Goal: Task Accomplishment & Management: Complete application form

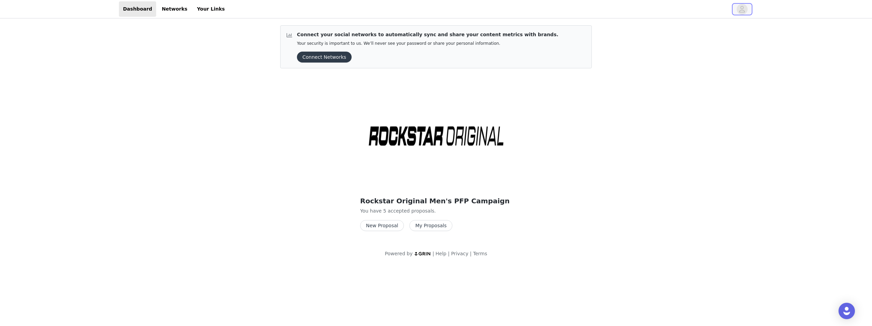
click at [747, 8] on span "button" at bounding box center [742, 9] width 11 height 11
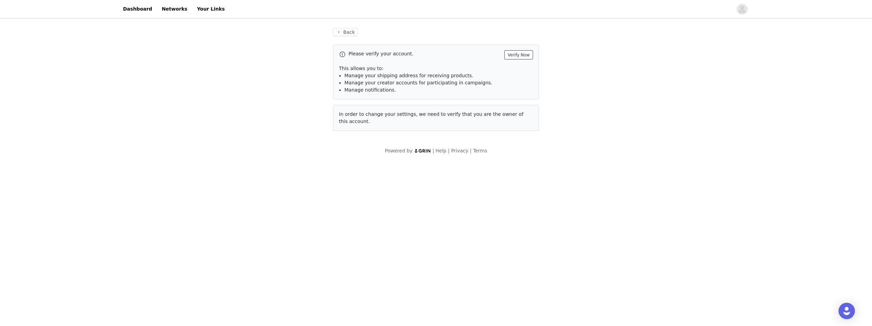
click at [512, 54] on button "Verify Now" at bounding box center [518, 54] width 29 height 9
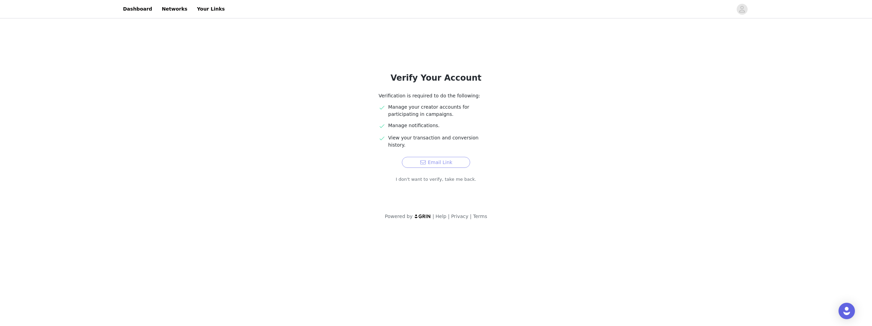
click at [424, 157] on button "Email Link" at bounding box center [436, 162] width 68 height 11
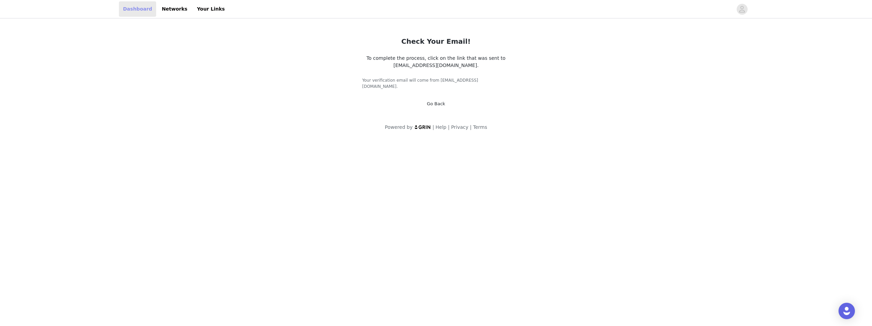
click at [135, 8] on link "Dashboard" at bounding box center [137, 8] width 37 height 15
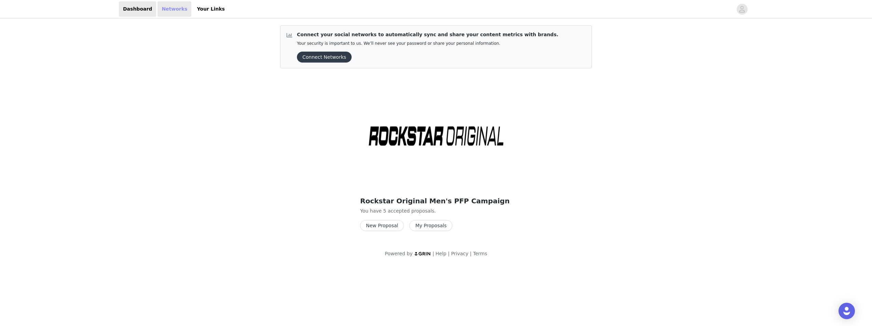
click at [173, 12] on link "Networks" at bounding box center [175, 8] width 34 height 15
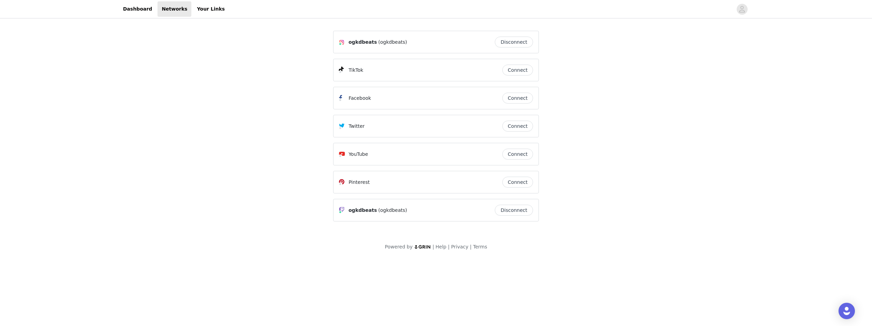
click at [518, 68] on button "Connect" at bounding box center [517, 70] width 31 height 11
click at [511, 153] on button "Connect" at bounding box center [517, 154] width 31 height 11
click at [517, 126] on button "Connect" at bounding box center [517, 126] width 31 height 11
click at [520, 154] on button "Connect" at bounding box center [517, 154] width 31 height 11
click at [123, 16] on link "Dashboard" at bounding box center [137, 8] width 37 height 15
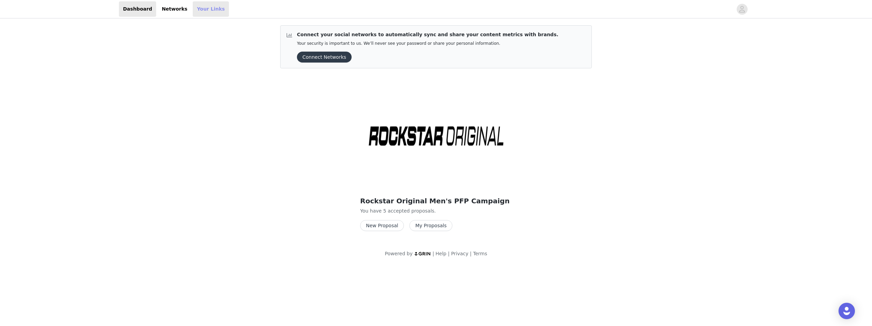
click at [196, 8] on link "Your Links" at bounding box center [211, 8] width 36 height 15
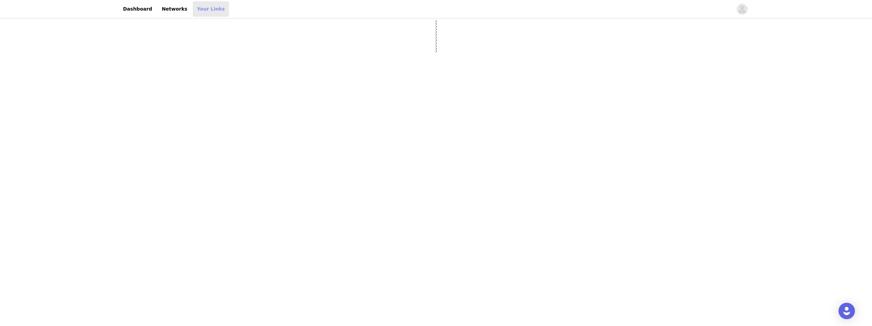
select select "12"
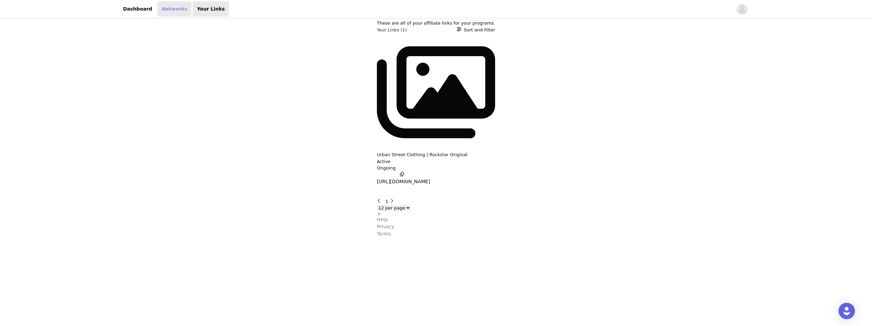
click at [176, 6] on link "Networks" at bounding box center [175, 8] width 34 height 15
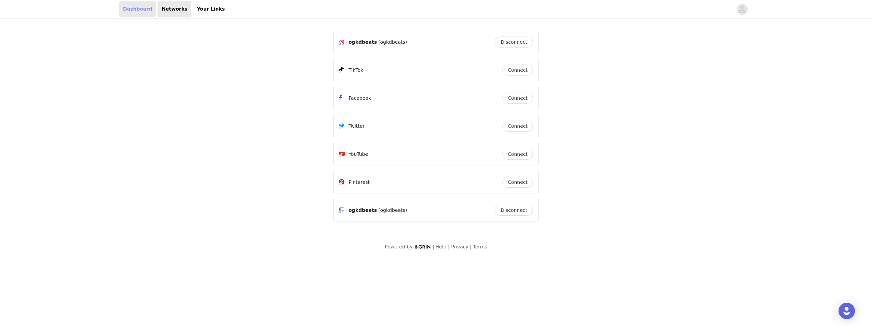
click at [133, 4] on link "Dashboard" at bounding box center [137, 8] width 37 height 15
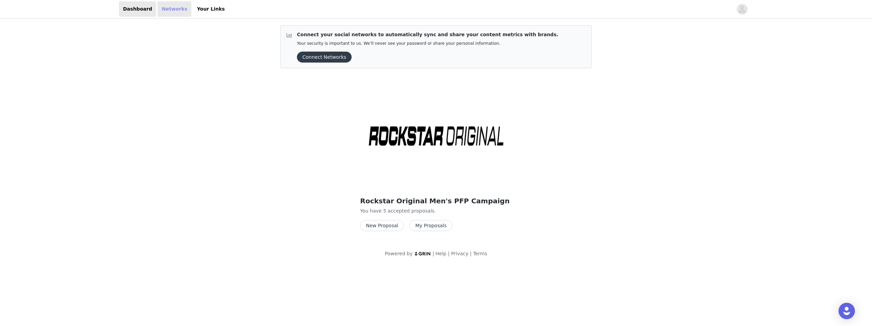
click at [173, 7] on link "Networks" at bounding box center [175, 8] width 34 height 15
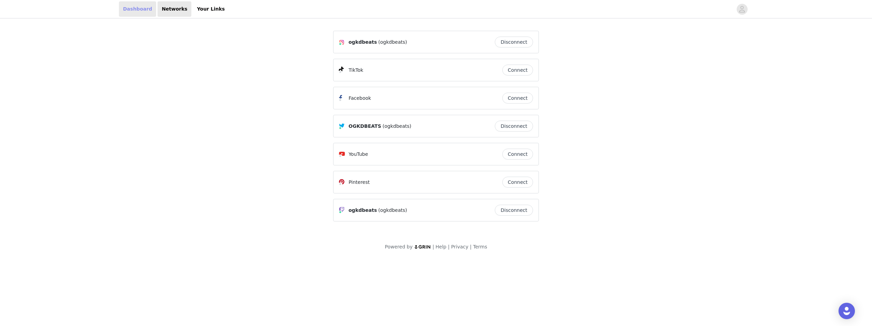
click at [135, 15] on link "Dashboard" at bounding box center [137, 8] width 37 height 15
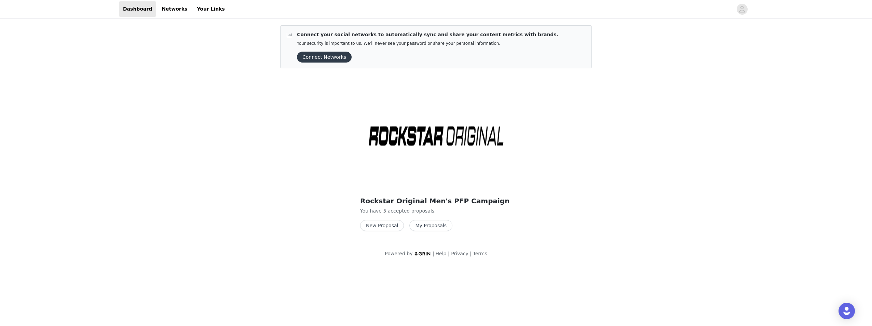
click at [380, 226] on button "New Proposal" at bounding box center [382, 225] width 44 height 11
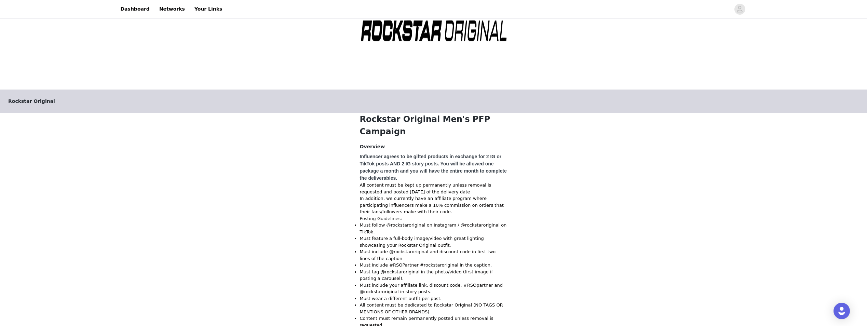
scroll to position [244, 0]
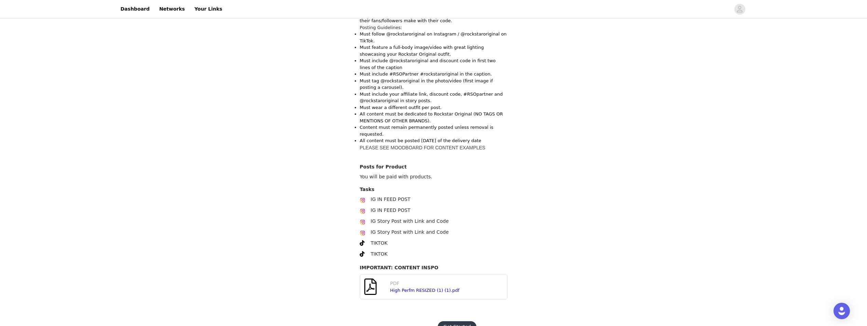
click at [463, 321] on button "Get Started" at bounding box center [457, 326] width 39 height 11
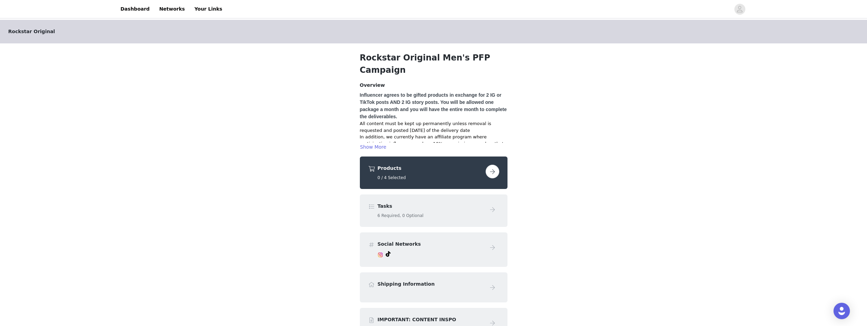
click at [488, 165] on button "button" at bounding box center [493, 172] width 14 height 14
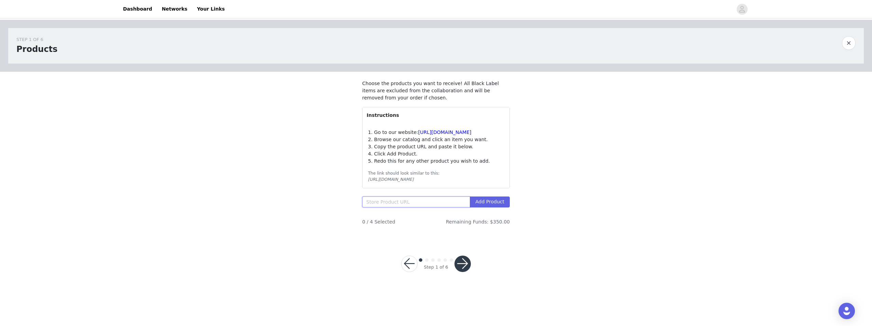
click at [404, 207] on input "text" at bounding box center [416, 201] width 108 height 11
paste input "https://www.rockstaroriginal.com/products/rsm-tst-mbtr-19576-nelz-graphic-hoodi…"
type input "https://www.rockstaroriginal.com/products/rsm-tst-mbtr-19576-nelz-graphic-hoodi…"
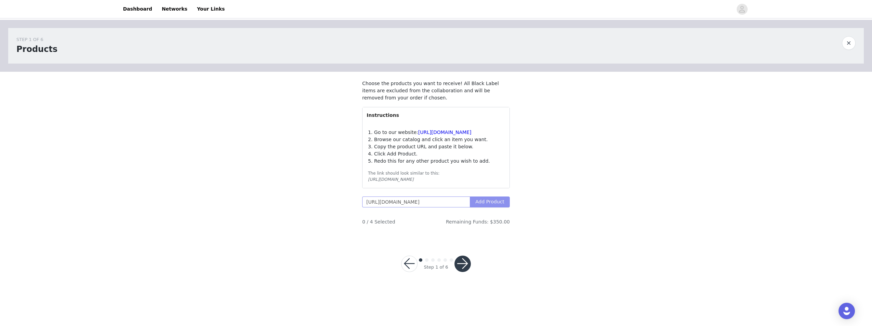
click at [485, 207] on button "Add Product" at bounding box center [490, 201] width 40 height 11
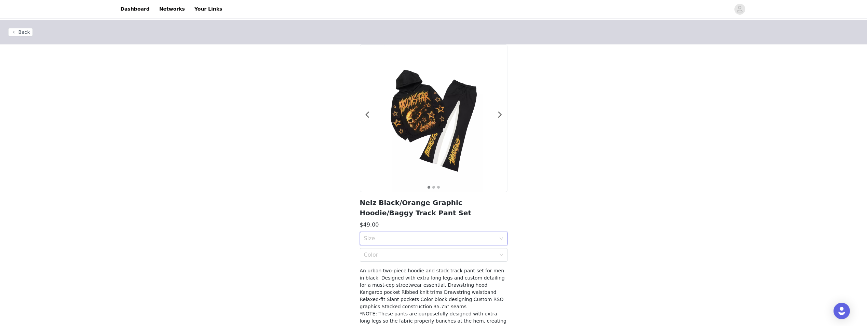
click at [459, 233] on div "Size" at bounding box center [431, 238] width 135 height 13
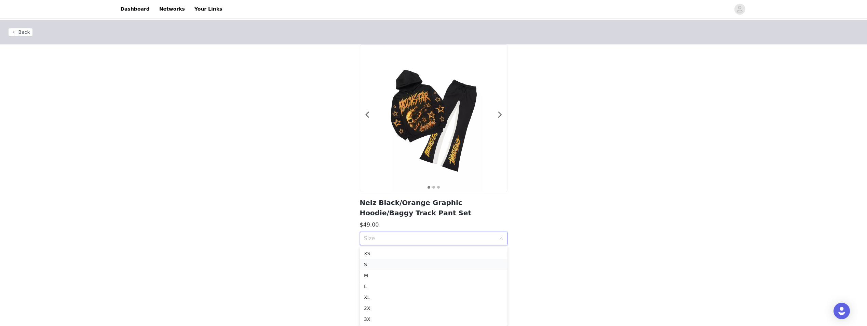
click at [425, 266] on div "S" at bounding box center [433, 265] width 139 height 8
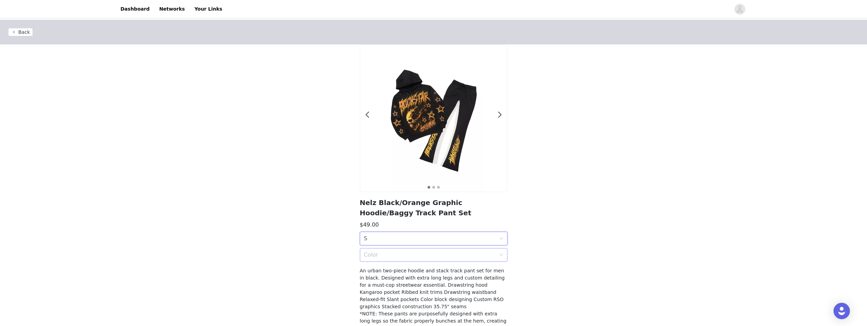
click at [408, 254] on div "Color" at bounding box center [430, 255] width 132 height 7
click at [398, 268] on div "Black/Orange" at bounding box center [433, 270] width 139 height 8
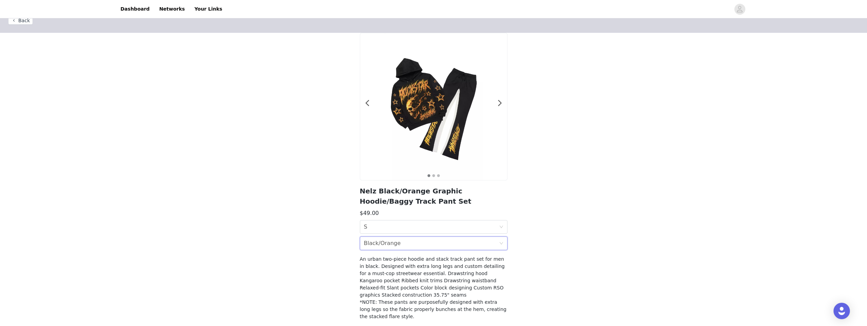
scroll to position [40, 0]
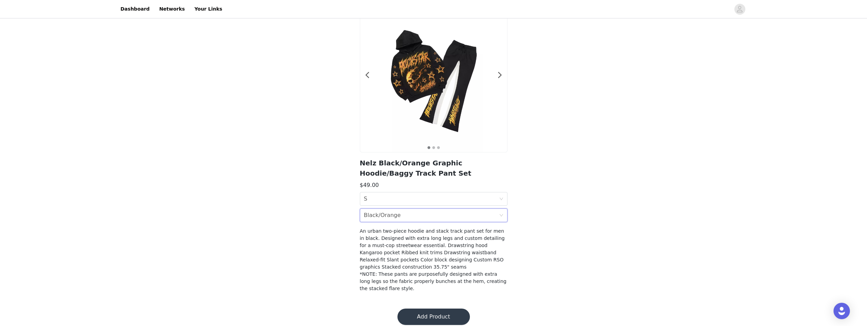
click at [417, 309] on button "Add Product" at bounding box center [433, 317] width 72 height 16
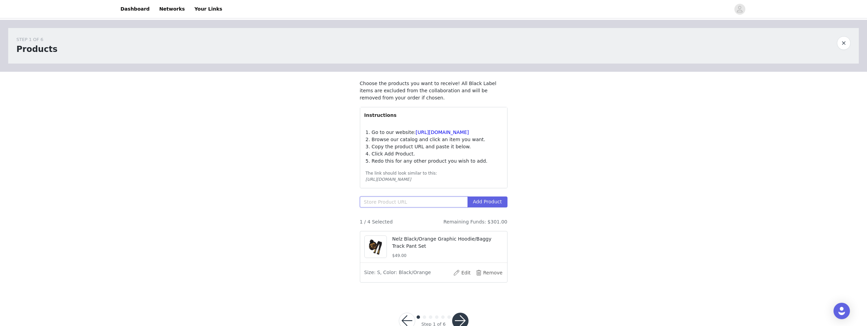
drag, startPoint x: 444, startPoint y: 218, endPoint x: 388, endPoint y: 208, distance: 57.5
click at [388, 207] on input "text" at bounding box center [414, 201] width 108 height 11
paste input "https://www.rockstaroriginal.com/products/rsm-set-18234-jash-tee-cargo-shorts-s…"
type input "https://www.rockstaroriginal.com/products/rsm-set-18234-jash-tee-cargo-shorts-s…"
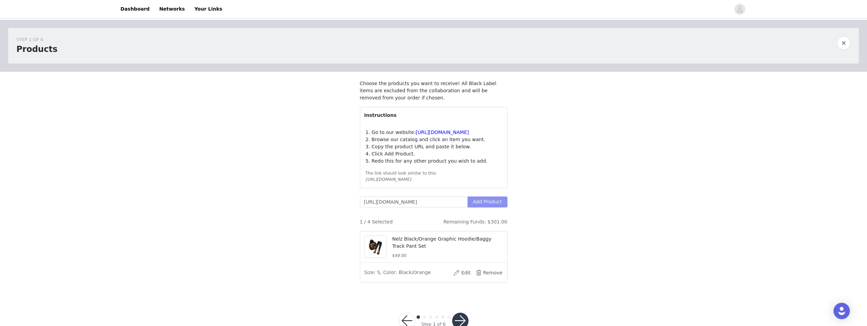
click at [486, 204] on button "Add Product" at bounding box center [487, 201] width 40 height 11
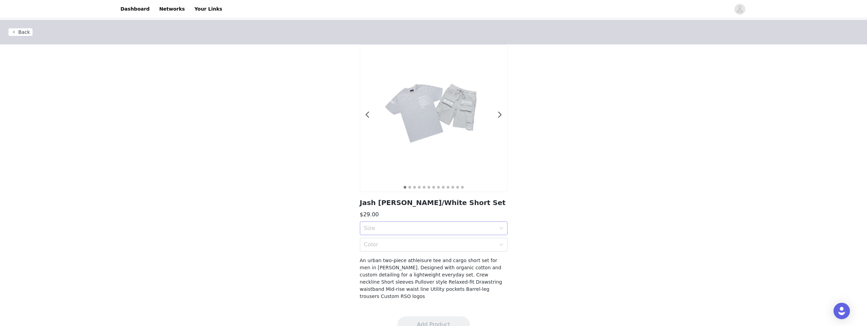
click at [437, 226] on div "Size" at bounding box center [430, 228] width 132 height 7
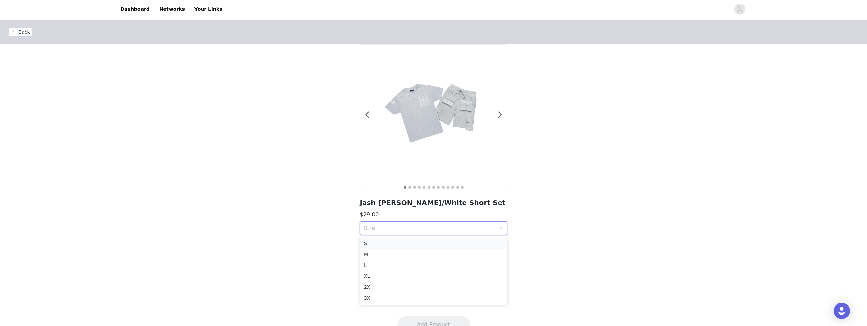
click at [415, 243] on div "S" at bounding box center [433, 244] width 139 height 8
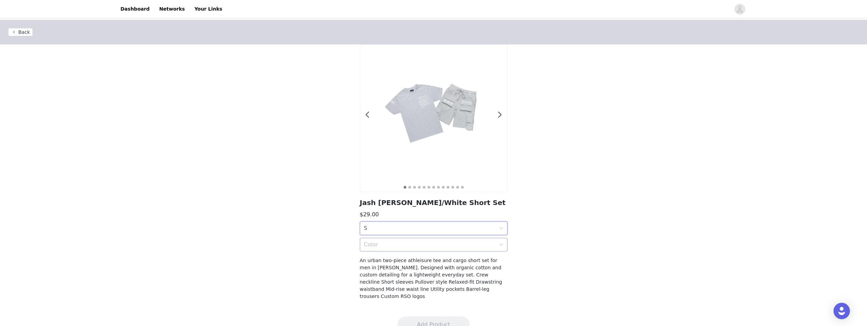
click at [416, 243] on div "Color" at bounding box center [430, 244] width 132 height 7
click at [415, 260] on div "Heather Grey" at bounding box center [433, 260] width 139 height 8
click at [427, 316] on button "Add Product" at bounding box center [433, 324] width 72 height 16
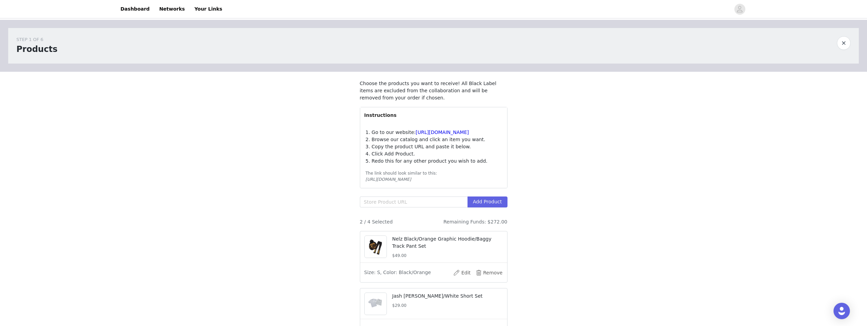
drag, startPoint x: 373, startPoint y: 204, endPoint x: 271, endPoint y: 107, distance: 140.4
click at [268, 140] on div "STEP 1 OF 6 Products Choose the products you want to receive! All Black Label i…" at bounding box center [433, 186] width 867 height 333
click at [496, 278] on button "Remove" at bounding box center [489, 272] width 27 height 11
paste input "https://www.rockstaroriginal.com/products/rsm-set-17024-sana-hoodie-baggy-fit-p…"
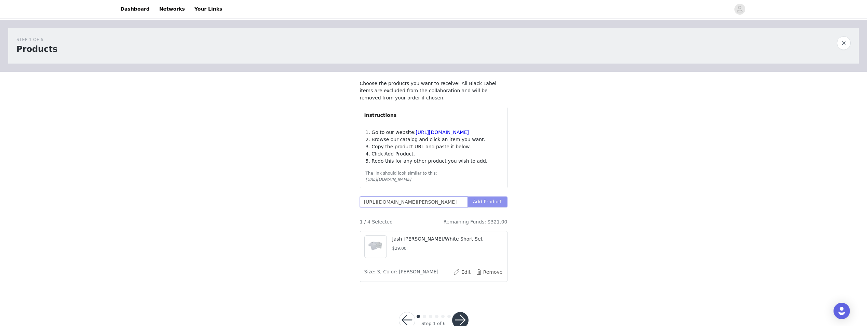
type input "https://www.rockstaroriginal.com/products/rsm-set-17024-sana-hoodie-baggy-fit-p…"
click at [490, 206] on button "Add Product" at bounding box center [487, 201] width 40 height 11
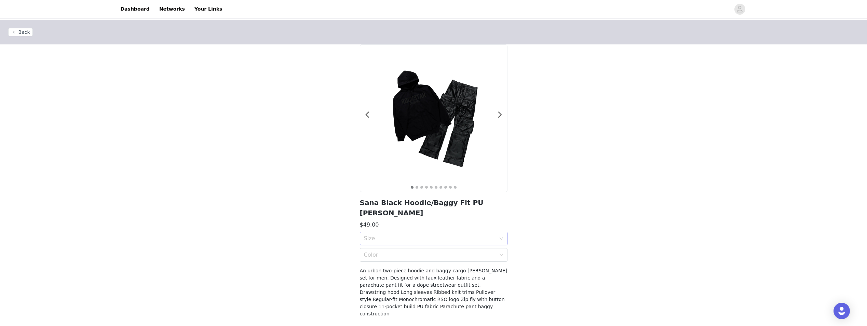
click at [489, 235] on div "Size" at bounding box center [430, 238] width 132 height 7
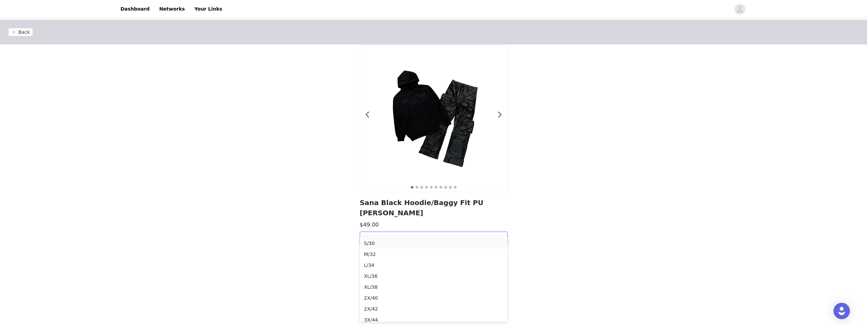
click at [450, 239] on li "S/30" at bounding box center [434, 243] width 148 height 11
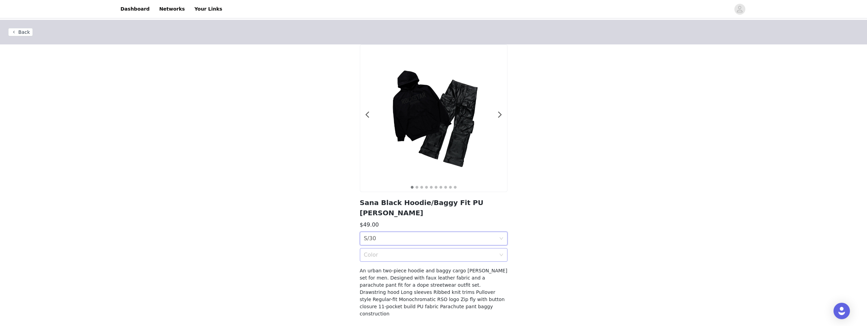
click at [433, 252] on div "Color" at bounding box center [430, 255] width 132 height 7
click at [422, 260] on div "Black" at bounding box center [433, 260] width 139 height 8
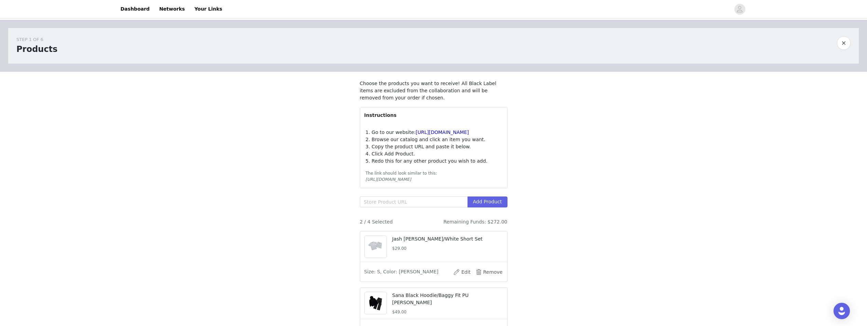
drag, startPoint x: 383, startPoint y: 206, endPoint x: 337, endPoint y: 198, distance: 46.9
click at [337, 199] on div "STEP 1 OF 6 Products Choose the products you want to receive! All Black Label i…" at bounding box center [433, 186] width 867 height 333
paste input "https://www.rockstaroriginal.com/products/rsm-tst-msp-17415-rso-8-t-shirt-baggy…"
type input "https://www.rockstaroriginal.com/products/rsm-tst-msp-17415-rso-8-t-shirt-baggy…"
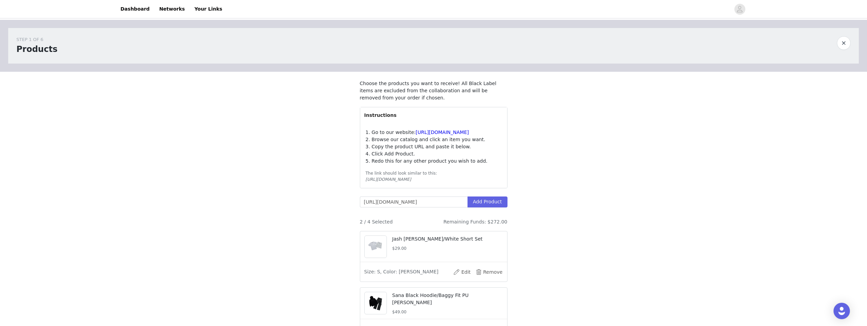
scroll to position [0, 0]
click at [499, 203] on section "Choose the products you want to receive! All Black Label items are excluded fro…" at bounding box center [434, 212] width 164 height 281
click at [495, 207] on button "Add Product" at bounding box center [487, 201] width 40 height 11
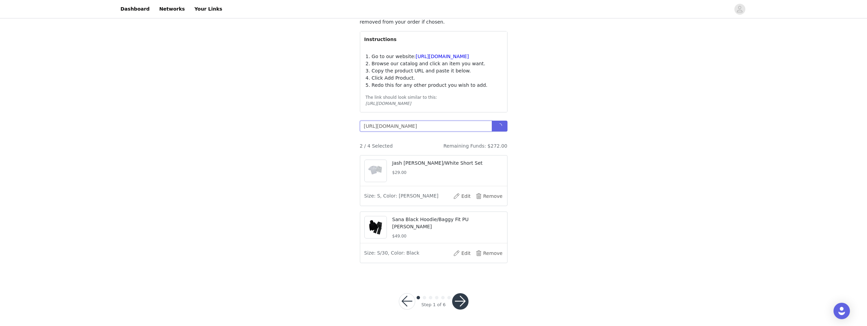
scroll to position [82, 0]
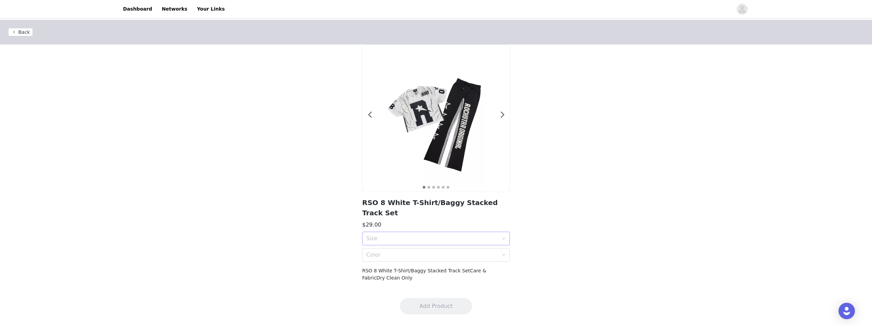
click at [500, 232] on div "Size" at bounding box center [433, 238] width 135 height 13
click at [400, 254] on div "S" at bounding box center [435, 254] width 139 height 8
click at [396, 252] on div "Color" at bounding box center [432, 255] width 132 height 7
drag, startPoint x: 403, startPoint y: 260, endPoint x: 404, endPoint y: 265, distance: 4.9
click at [402, 260] on div "White" at bounding box center [435, 260] width 139 height 8
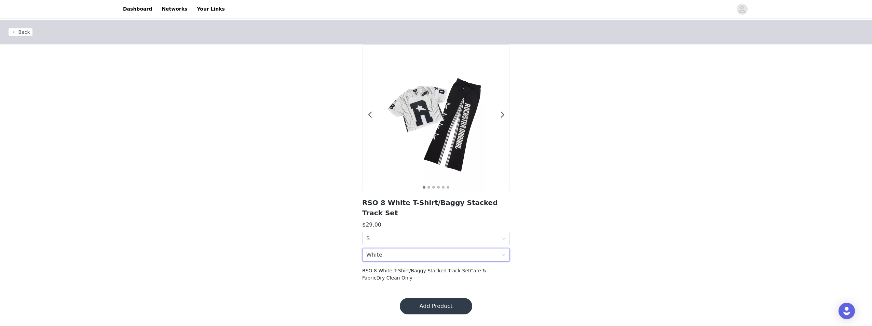
click at [412, 298] on button "Add Product" at bounding box center [436, 306] width 72 height 16
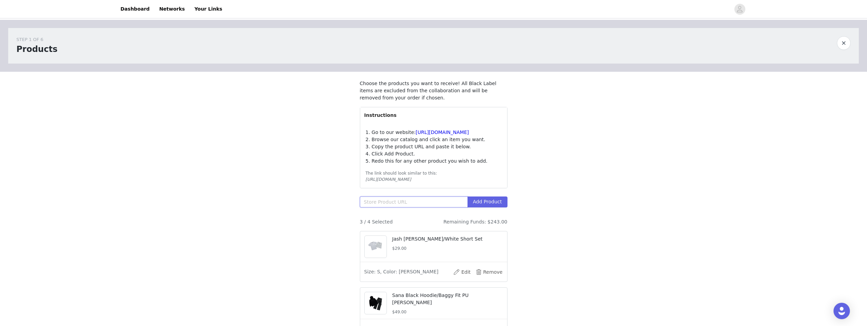
paste input "https://www.rockstaroriginal.com/products/rsm-jkt-bja-14716-balser-varsity-jack…"
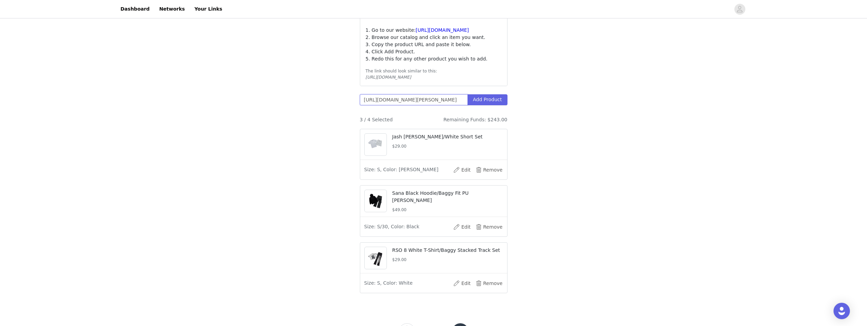
scroll to position [103, 0]
type input "https://www.rockstaroriginal.com/products/rsm-jkt-bja-14716-balser-varsity-jack…"
click at [480, 105] on button "Add Product" at bounding box center [487, 99] width 40 height 11
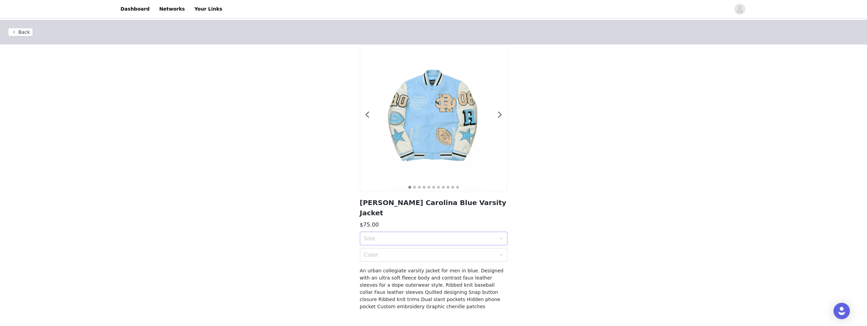
drag, startPoint x: 433, startPoint y: 219, endPoint x: 433, endPoint y: 223, distance: 4.4
click at [433, 219] on section "1 2 3 4 5 6 7 8 9 10 11 Balser Carolina Blue Varsity Jacket $75.00 Size Color A…" at bounding box center [434, 181] width 164 height 274
click at [434, 235] on div "Size" at bounding box center [430, 238] width 132 height 7
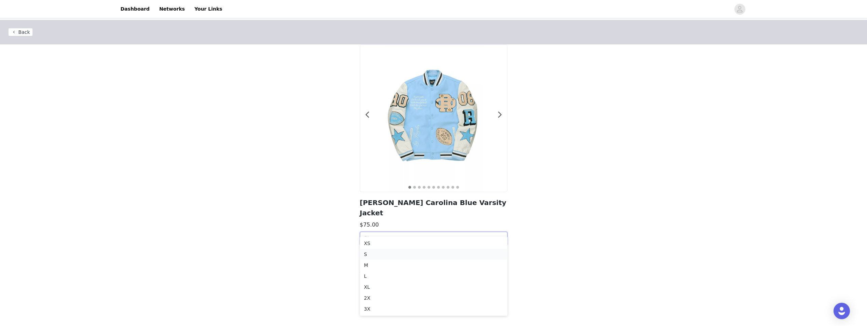
click at [422, 252] on div "S" at bounding box center [433, 254] width 139 height 8
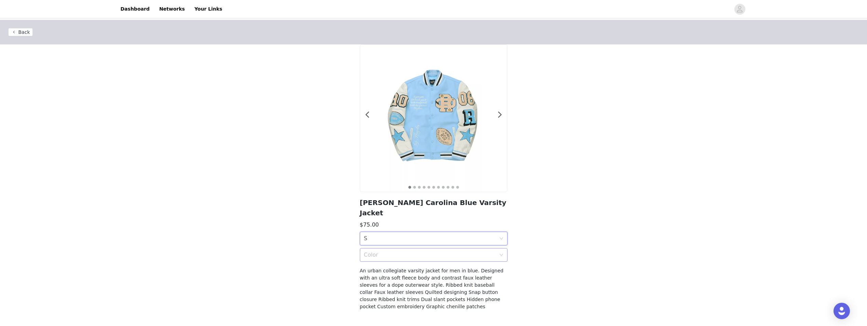
click at [420, 252] on div "Color" at bounding box center [430, 255] width 132 height 7
click at [421, 260] on div "Carolina Blue" at bounding box center [433, 260] width 139 height 8
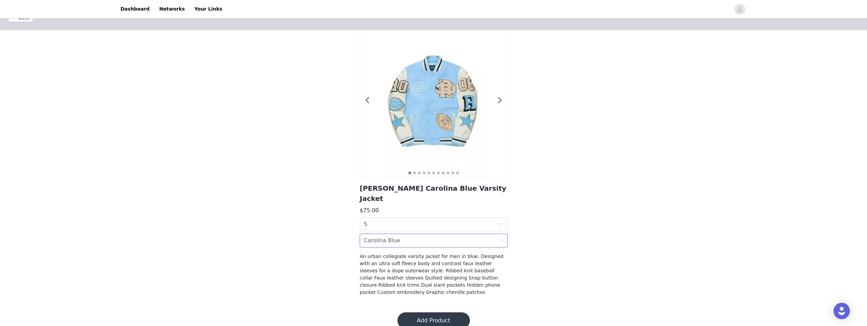
scroll to position [15, 0]
click at [431, 312] on button "Add Product" at bounding box center [433, 320] width 72 height 16
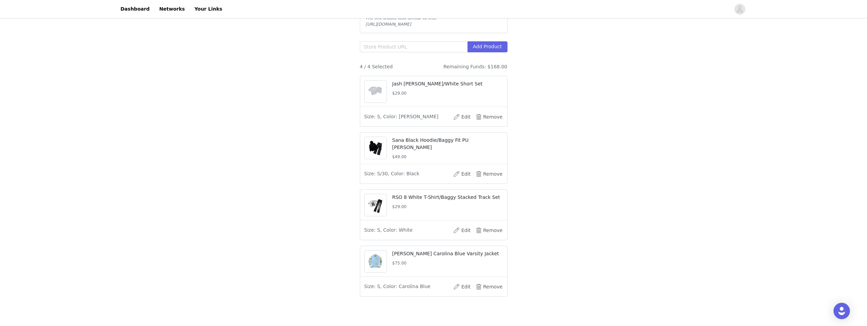
scroll to position [127, 0]
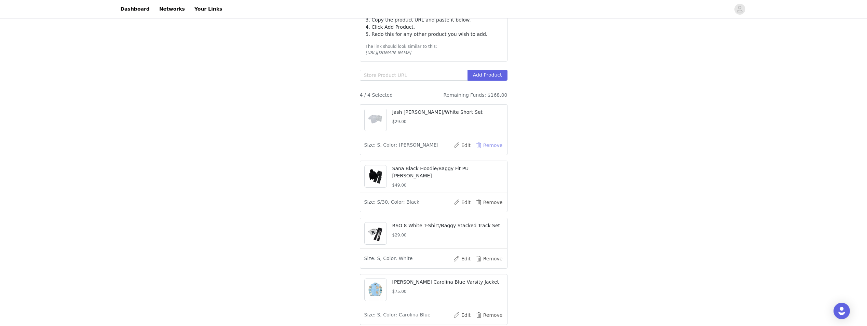
click at [488, 151] on button "Remove" at bounding box center [489, 145] width 27 height 11
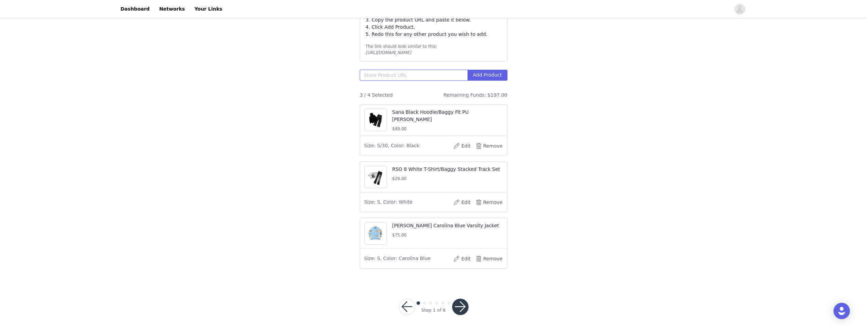
click at [435, 81] on input "text" at bounding box center [414, 75] width 108 height 11
paste input "https://www.rockstaroriginal.com/products/rsm-xadrian-sh-set-4164-xadrian-short…"
type input "https://www.rockstaroriginal.com/products/rsm-xadrian-sh-set-4164-xadrian-short…"
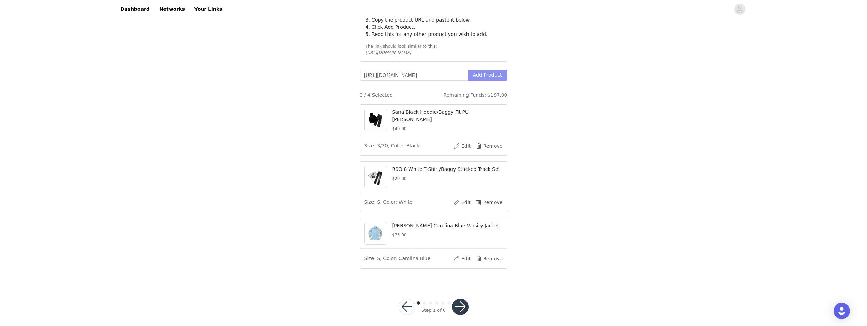
click at [487, 81] on button "Add Product" at bounding box center [487, 75] width 40 height 11
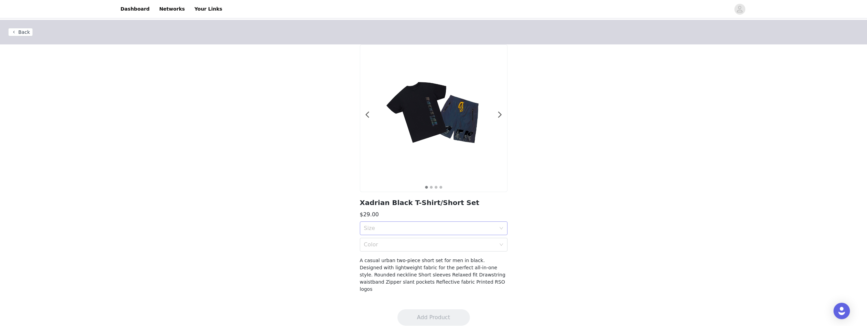
click at [466, 229] on div "Size" at bounding box center [430, 228] width 132 height 7
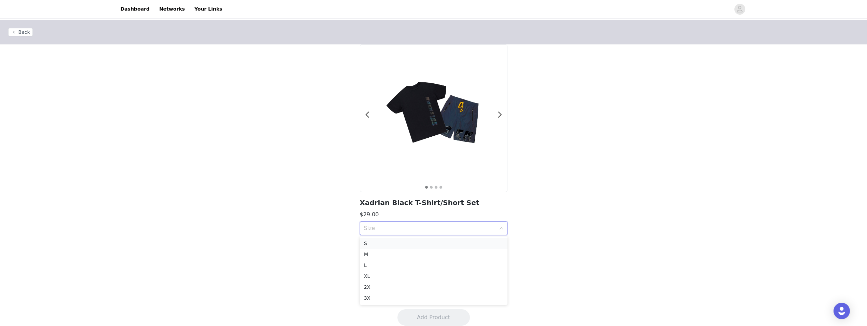
click at [427, 243] on div "S" at bounding box center [433, 244] width 139 height 8
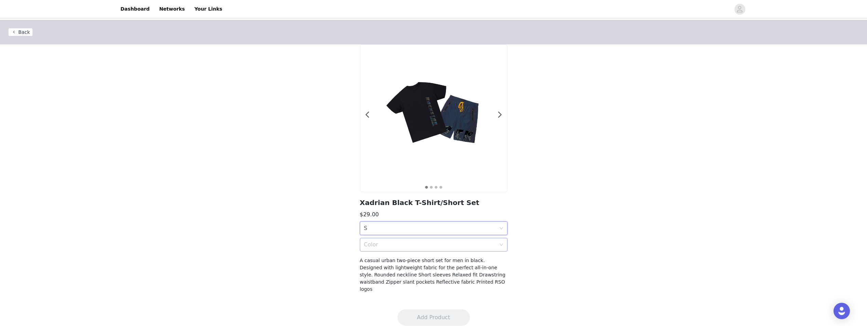
click at [428, 244] on div "Color" at bounding box center [430, 244] width 132 height 7
click at [423, 262] on div "Black" at bounding box center [433, 260] width 139 height 8
click at [431, 301] on footer "Add Product" at bounding box center [433, 317] width 89 height 33
click at [433, 309] on button "Add Product" at bounding box center [433, 317] width 72 height 16
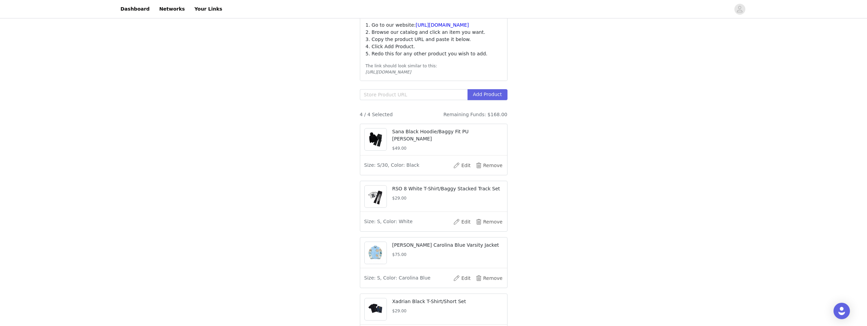
scroll to position [137, 0]
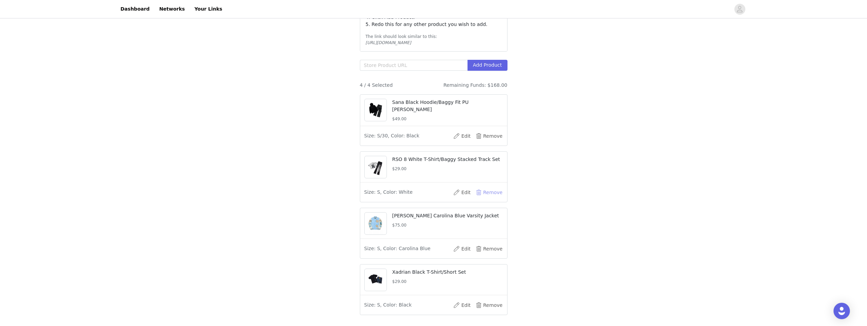
click at [494, 198] on button "Remove" at bounding box center [489, 192] width 27 height 11
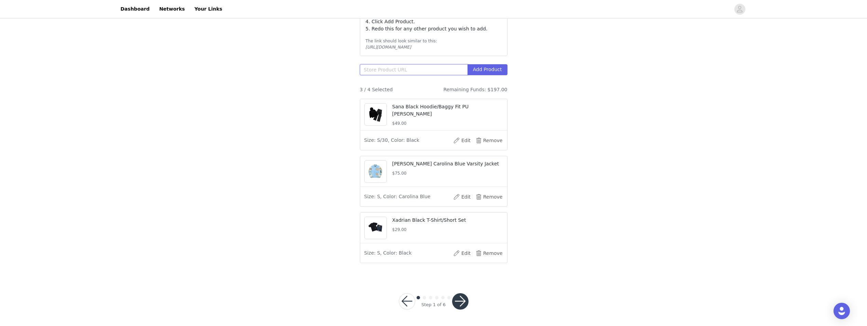
drag, startPoint x: 446, startPoint y: 60, endPoint x: 436, endPoint y: 71, distance: 15.3
click at [436, 71] on input "text" at bounding box center [414, 69] width 108 height 11
paste input "https://www.rockstaroriginal.com/products/rsm-tst-msp-17414-borya-t-shirt-baggy…"
type input "https://www.rockstaroriginal.com/products/rsm-tst-msp-17414-borya-t-shirt-baggy…"
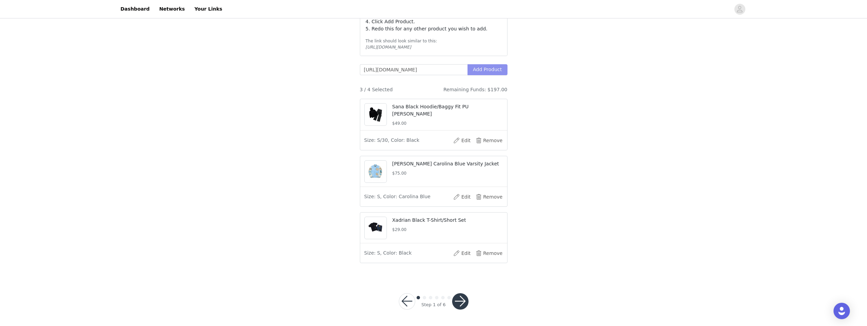
scroll to position [0, 0]
click at [478, 74] on button "Add Product" at bounding box center [487, 69] width 40 height 11
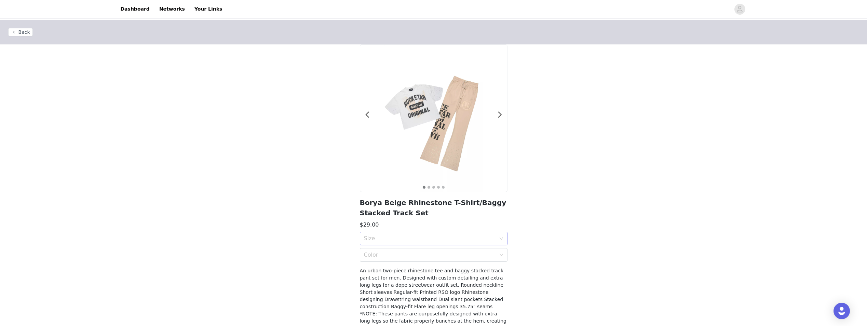
click at [422, 239] on div "Size" at bounding box center [430, 238] width 132 height 7
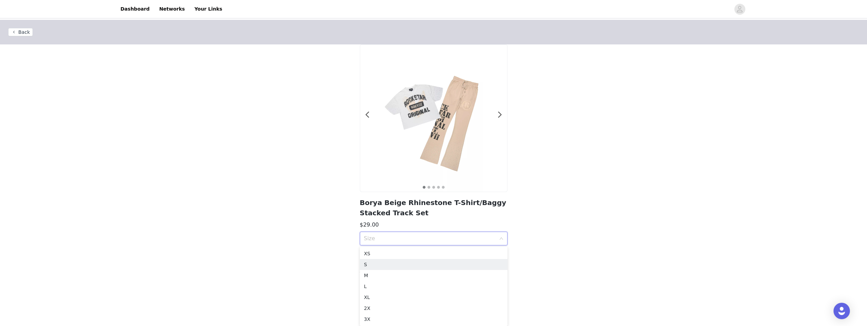
drag, startPoint x: 407, startPoint y: 263, endPoint x: 405, endPoint y: 255, distance: 8.7
click at [407, 262] on div "S" at bounding box center [433, 265] width 139 height 8
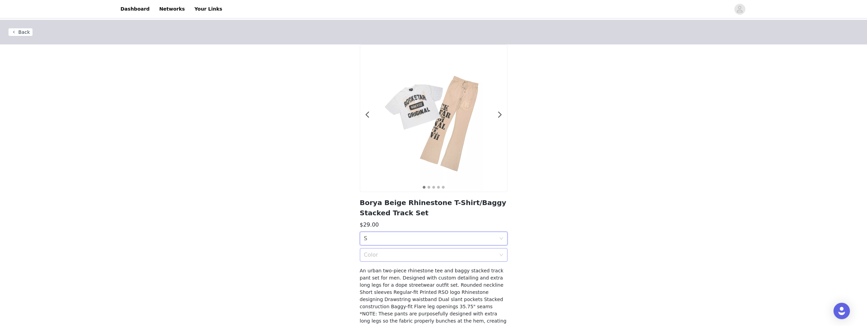
click at [398, 254] on div "Color" at bounding box center [430, 255] width 132 height 7
click at [400, 271] on div "Beige" at bounding box center [433, 270] width 139 height 8
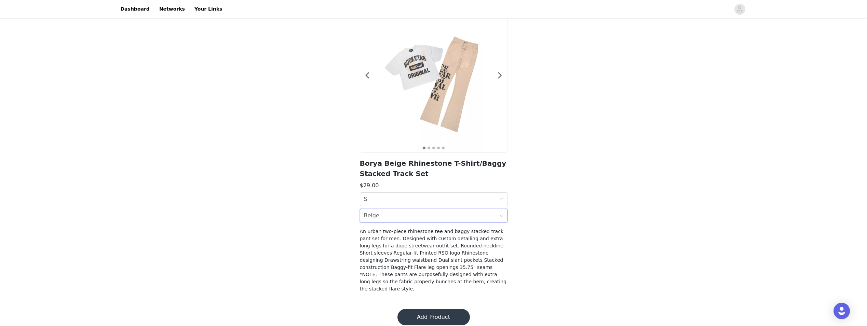
scroll to position [40, 0]
click at [427, 310] on button "Add Product" at bounding box center [433, 317] width 72 height 16
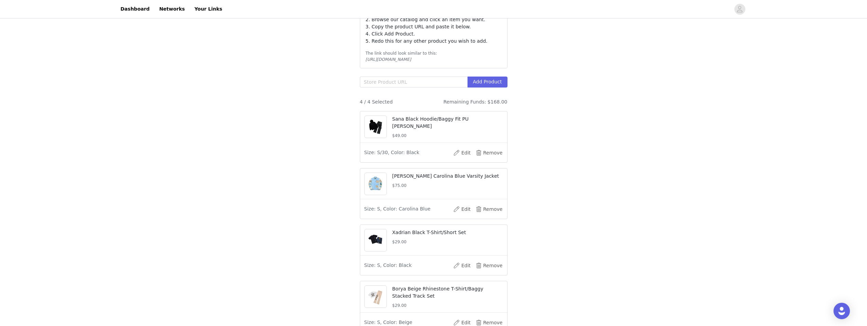
scroll to position [196, 0]
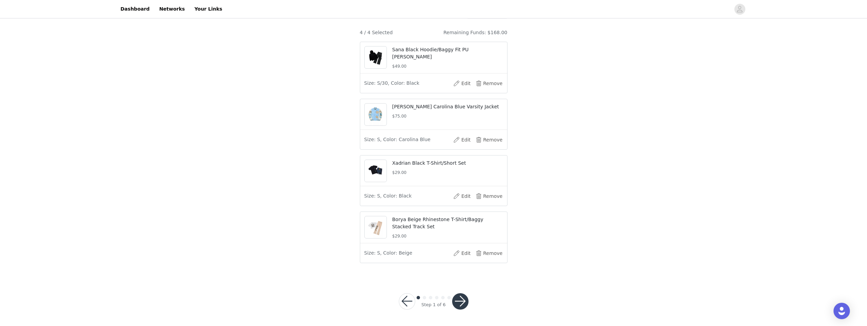
click at [460, 300] on button "button" at bounding box center [460, 301] width 16 height 16
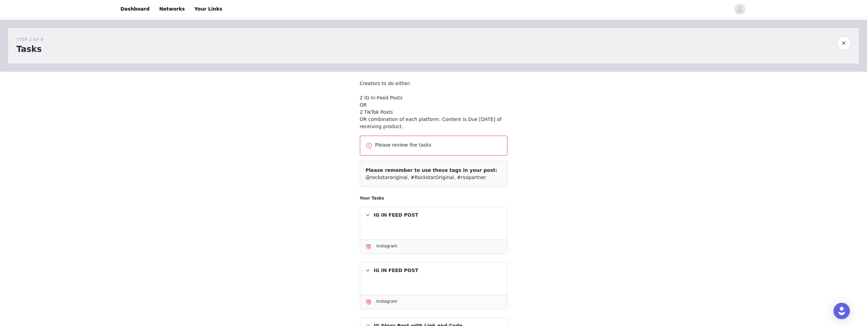
click at [390, 229] on div at bounding box center [434, 231] width 136 height 5
click at [375, 212] on div "IG IN FEED POST" at bounding box center [433, 215] width 147 height 16
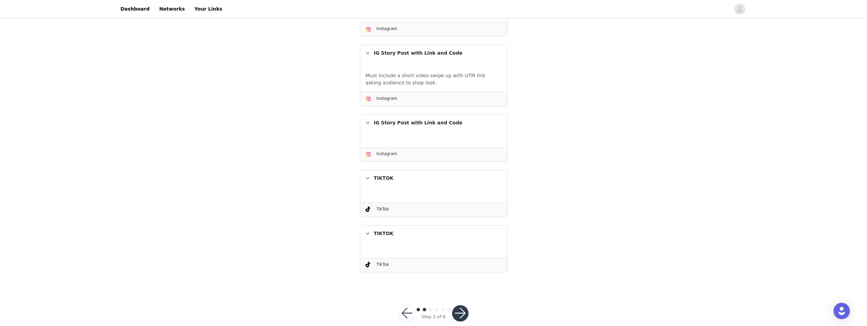
scroll to position [268, 0]
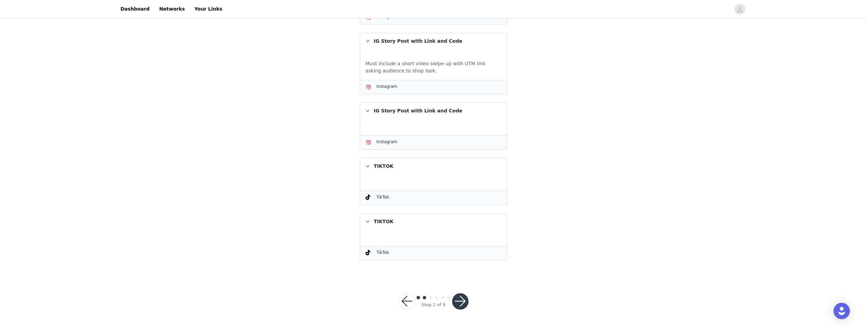
click at [460, 309] on button "button" at bounding box center [460, 301] width 16 height 16
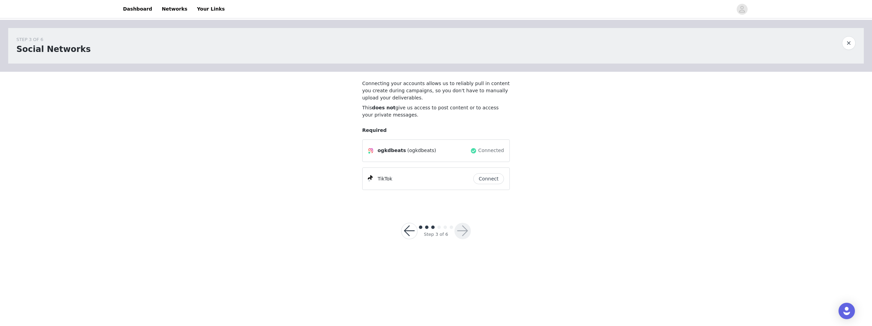
click at [497, 180] on button "Connect" at bounding box center [488, 178] width 31 height 11
click at [404, 229] on button "button" at bounding box center [409, 231] width 16 height 16
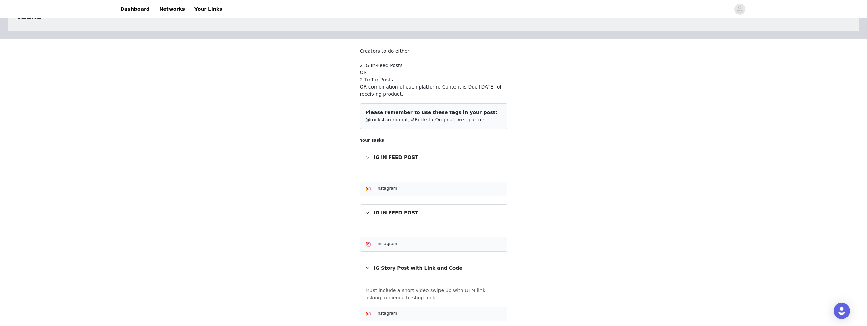
scroll to position [239, 0]
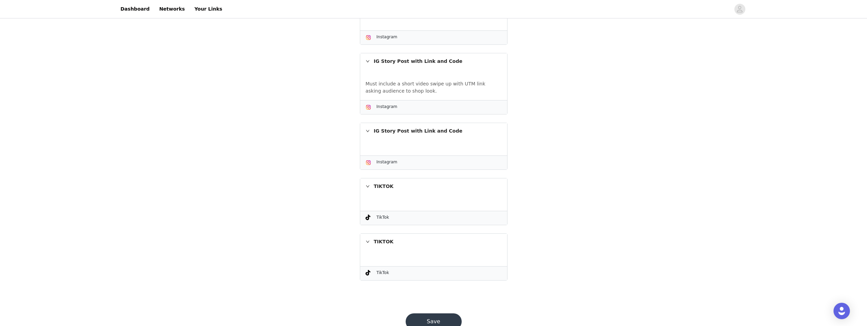
click at [378, 193] on div "TIKTOK" at bounding box center [433, 186] width 147 height 16
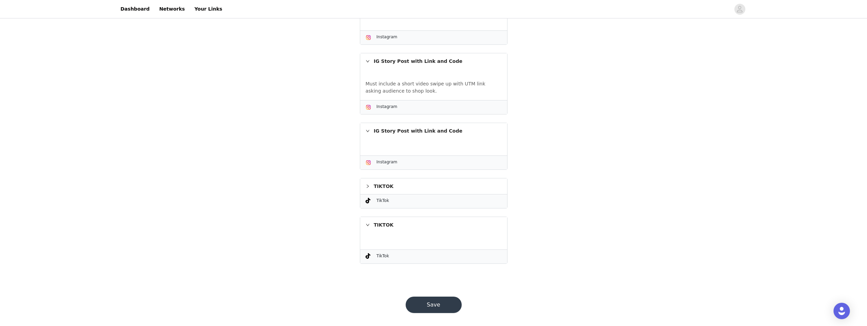
click at [385, 224] on div "TIKTOK" at bounding box center [433, 225] width 147 height 16
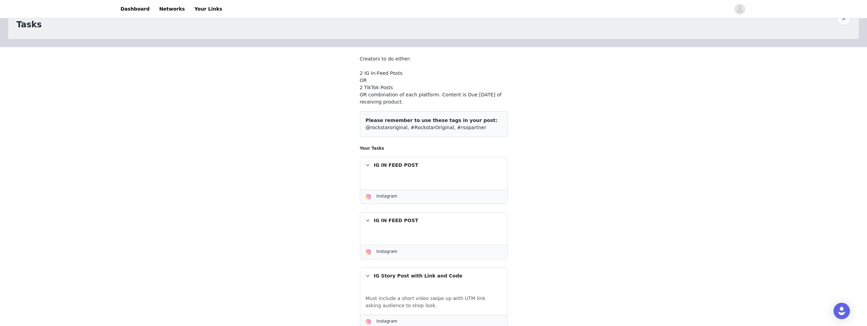
scroll to position [171, 0]
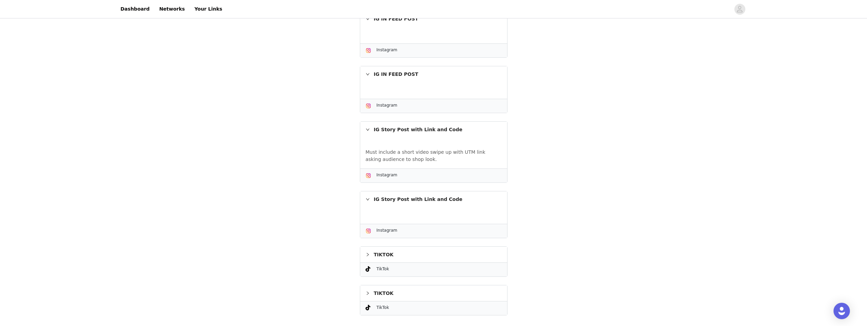
click at [394, 99] on div "Instagram" at bounding box center [433, 106] width 147 height 14
click at [388, 107] on span "Instagram" at bounding box center [387, 105] width 21 height 5
drag, startPoint x: 388, startPoint y: 107, endPoint x: 370, endPoint y: 95, distance: 21.4
click at [370, 96] on div at bounding box center [433, 90] width 147 height 16
click at [366, 72] on icon "icon: right" at bounding box center [368, 74] width 4 height 4
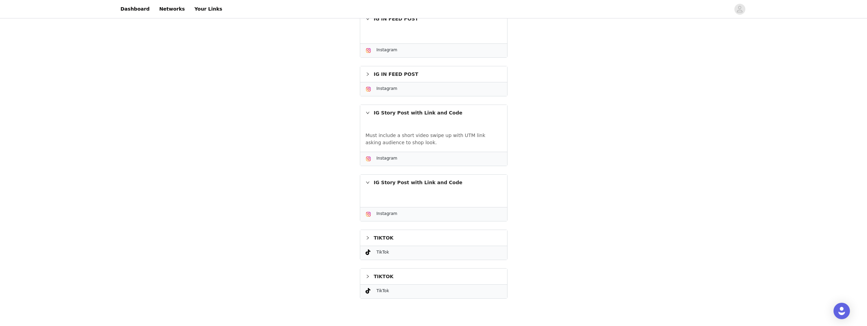
click at [382, 187] on div "IG Story Post with Link and Code" at bounding box center [433, 183] width 147 height 16
click at [378, 233] on span "TikTok" at bounding box center [383, 235] width 13 height 5
click at [369, 223] on icon "icon: right" at bounding box center [368, 221] width 4 height 4
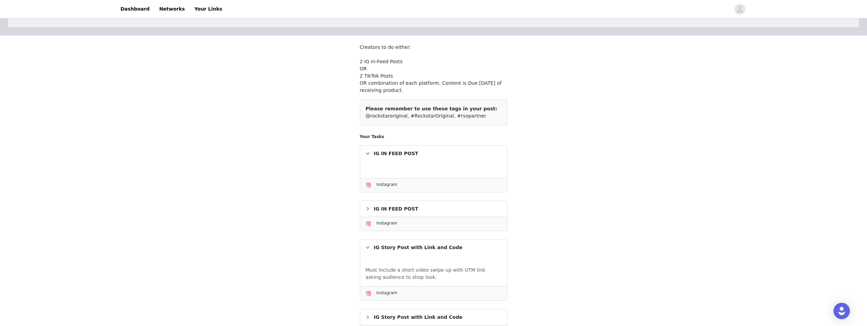
scroll to position [0, 0]
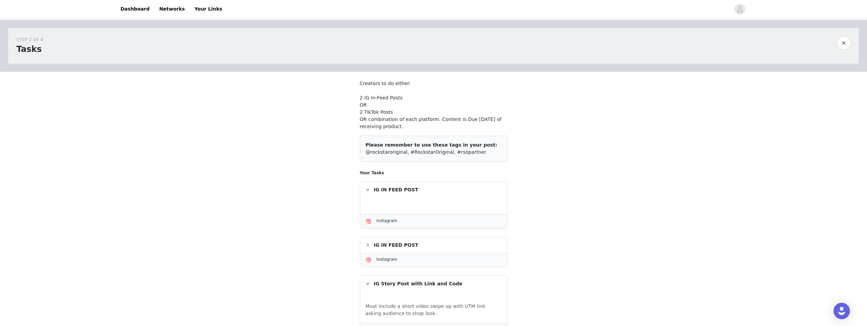
drag, startPoint x: 385, startPoint y: 200, endPoint x: 388, endPoint y: 196, distance: 4.5
click at [387, 198] on div at bounding box center [433, 206] width 147 height 16
click at [388, 196] on div "IG IN FEED POST" at bounding box center [433, 190] width 147 height 16
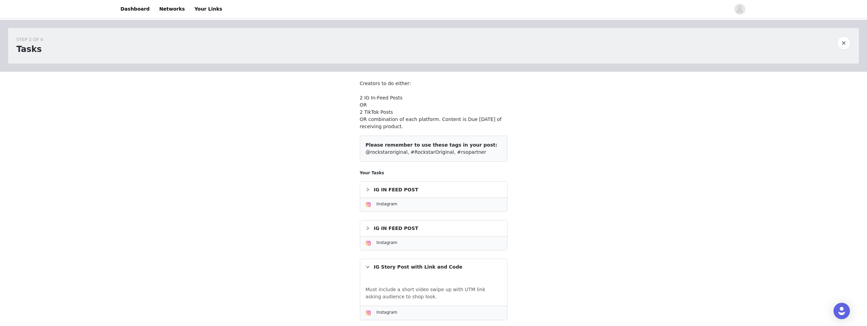
scroll to position [192, 0]
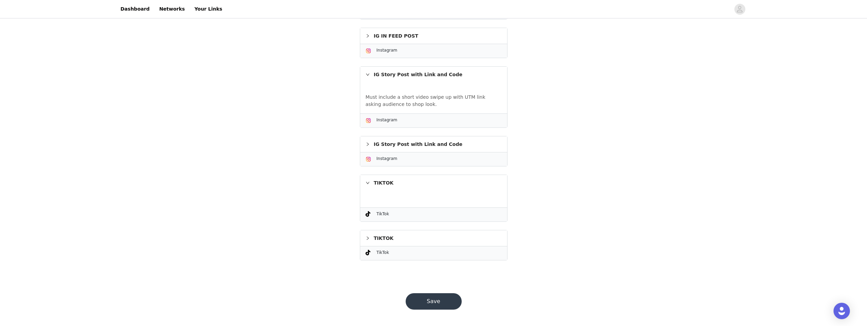
click at [427, 295] on button "Save" at bounding box center [434, 301] width 56 height 16
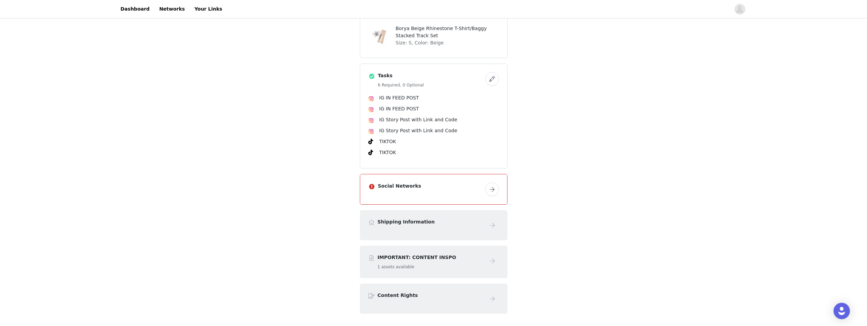
scroll to position [239, 0]
click at [478, 215] on h4 "Shipping Information" at bounding box center [430, 218] width 105 height 7
click at [491, 179] on button "button" at bounding box center [492, 186] width 14 height 14
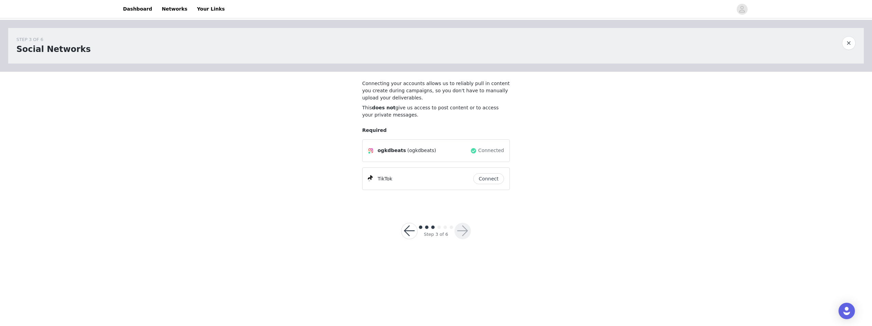
click at [488, 174] on button "Connect" at bounding box center [488, 178] width 31 height 11
click at [411, 236] on button "button" at bounding box center [409, 231] width 16 height 16
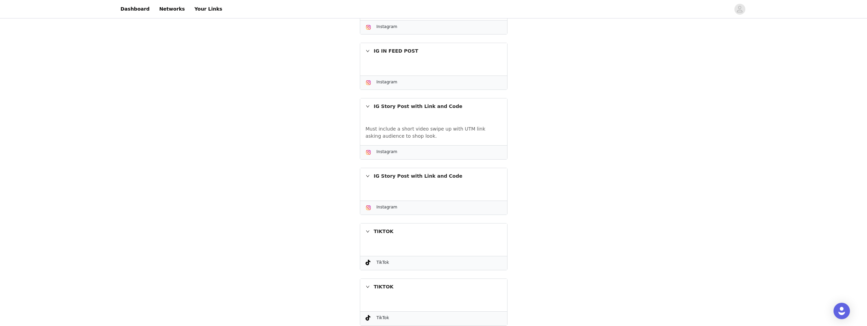
scroll to position [259, 0]
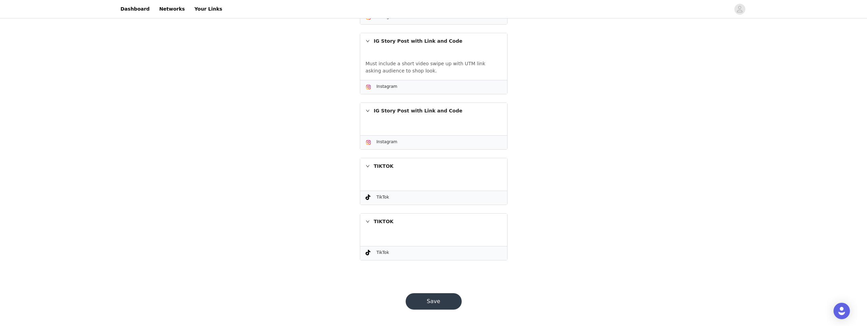
click at [427, 302] on button "Save" at bounding box center [434, 301] width 56 height 16
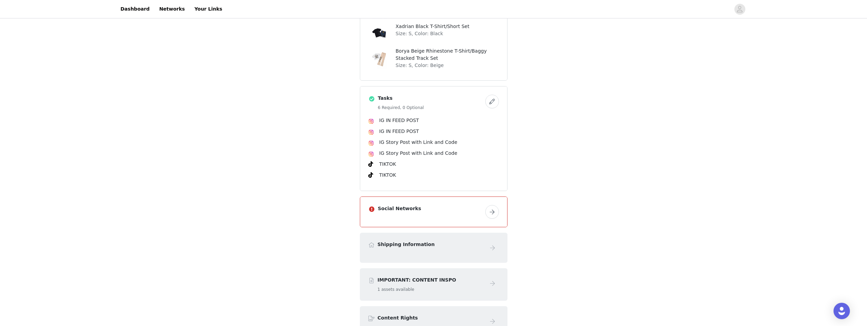
scroll to position [64, 0]
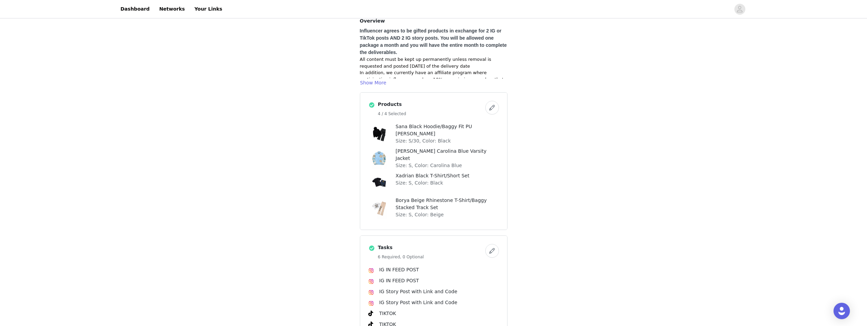
click at [491, 244] on button "button" at bounding box center [492, 251] width 14 height 14
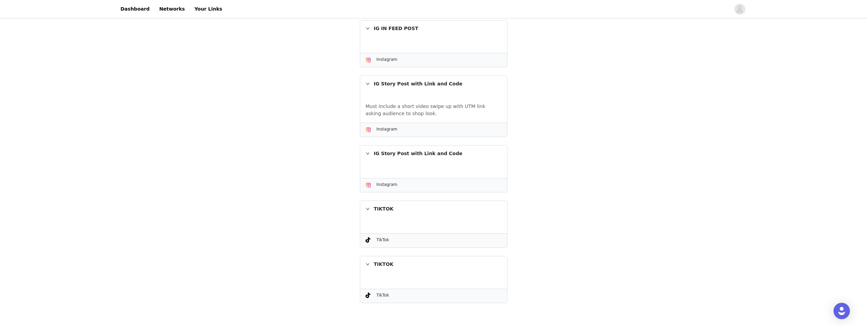
scroll to position [239, 0]
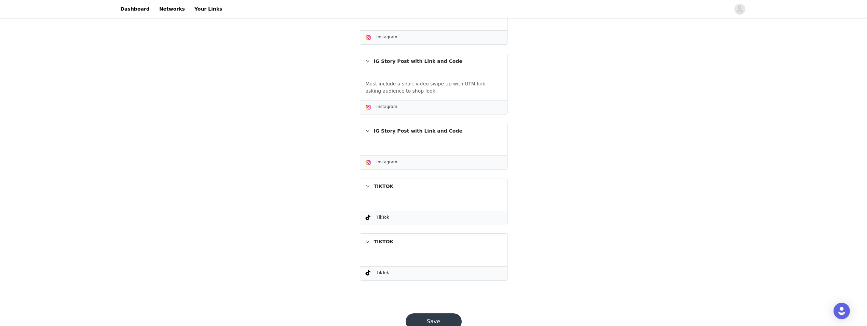
click at [368, 241] on icon "icon: right" at bounding box center [368, 242] width 4 height 4
click at [368, 241] on icon "icon: right" at bounding box center [368, 241] width 2 height 3
click at [371, 240] on div "TIKTOK" at bounding box center [433, 242] width 147 height 16
drag, startPoint x: 374, startPoint y: 244, endPoint x: 320, endPoint y: 222, distance: 58.3
click at [320, 222] on div "STEP 2 OF 6 Tasks Creators to do either: 2 IG In-Feed Posts OR 2 TikTok Posts O…" at bounding box center [433, 31] width 867 height 500
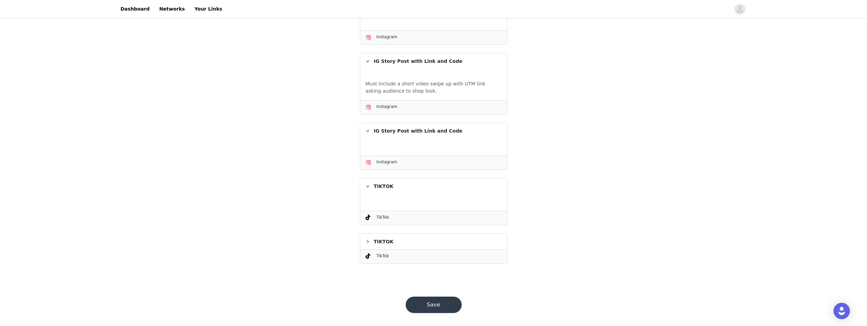
click at [378, 104] on span "Instagram" at bounding box center [387, 106] width 21 height 5
drag, startPoint x: 378, startPoint y: 104, endPoint x: 378, endPoint y: 94, distance: 10.3
click at [378, 94] on div "IG Story Post with Link and Code Must include a short video swipe up with UTM l…" at bounding box center [434, 84] width 148 height 62
drag, startPoint x: 378, startPoint y: 94, endPoint x: 380, endPoint y: 67, distance: 27.1
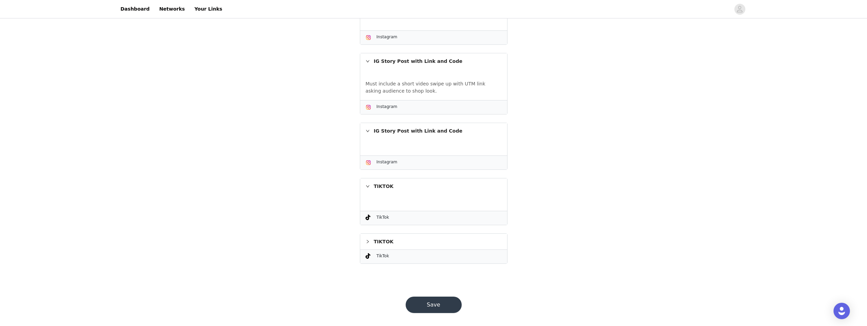
click at [380, 67] on div "IG Story Post with Link and Code" at bounding box center [433, 61] width 147 height 16
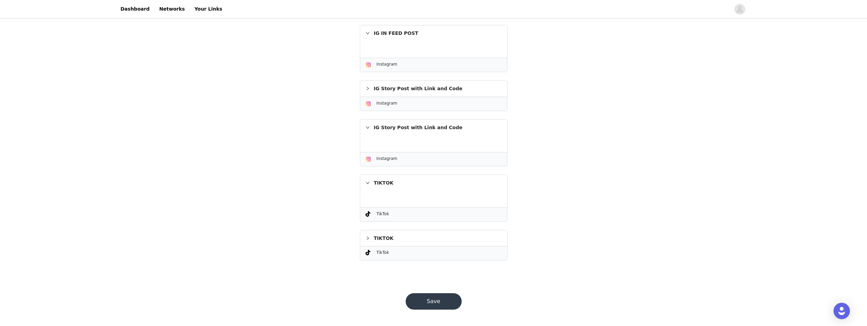
scroll to position [212, 0]
click at [378, 64] on span "Instagram" at bounding box center [387, 64] width 21 height 5
click at [372, 178] on div "TIKTOK" at bounding box center [433, 183] width 147 height 16
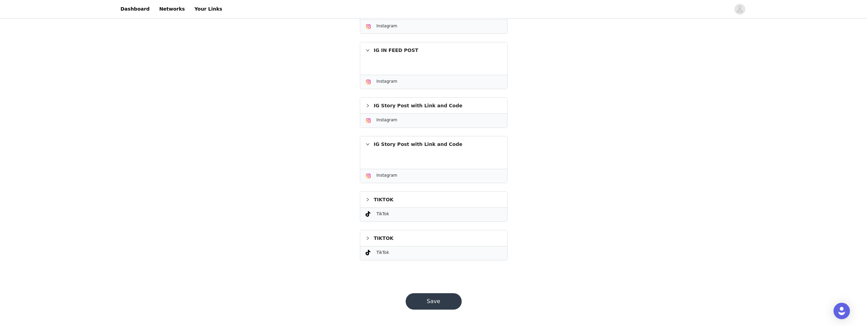
click at [381, 145] on div "IG Story Post with Link and Code" at bounding box center [433, 144] width 147 height 16
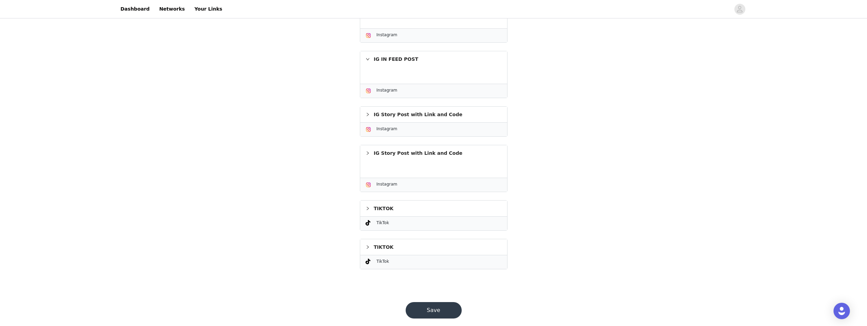
scroll to position [178, 0]
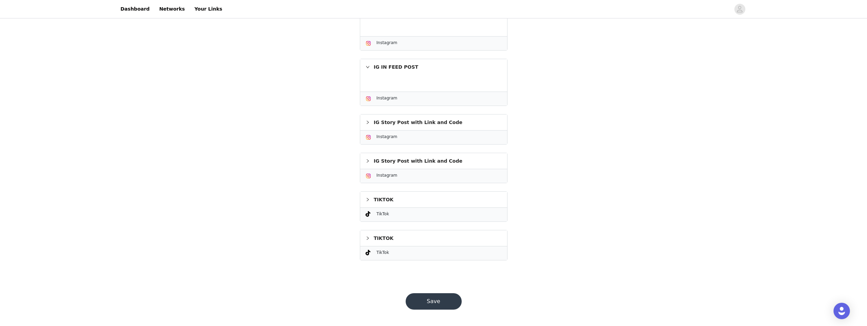
click at [382, 127] on div "IG Story Post with Link and Code" at bounding box center [433, 122] width 147 height 16
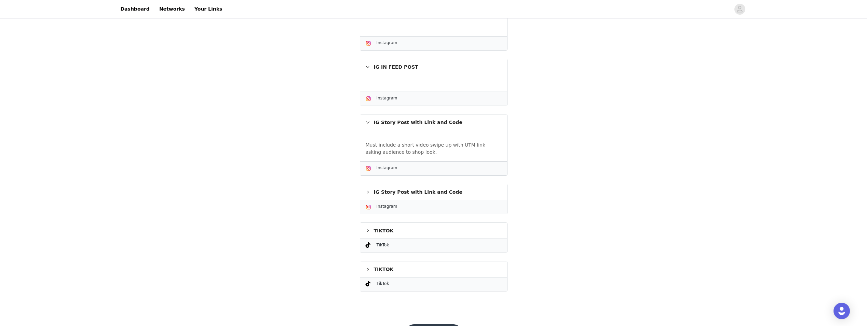
click at [381, 68] on div "IG IN FEED POST" at bounding box center [433, 67] width 147 height 16
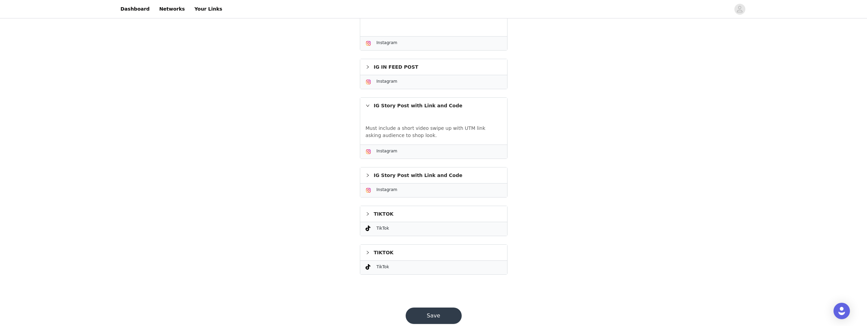
click at [381, 68] on div "IG IN FEED POST" at bounding box center [433, 67] width 147 height 16
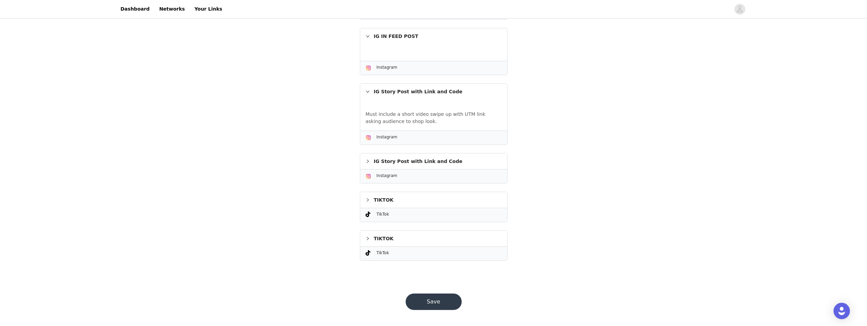
scroll to position [209, 0]
click at [451, 301] on button "Save" at bounding box center [434, 301] width 56 height 16
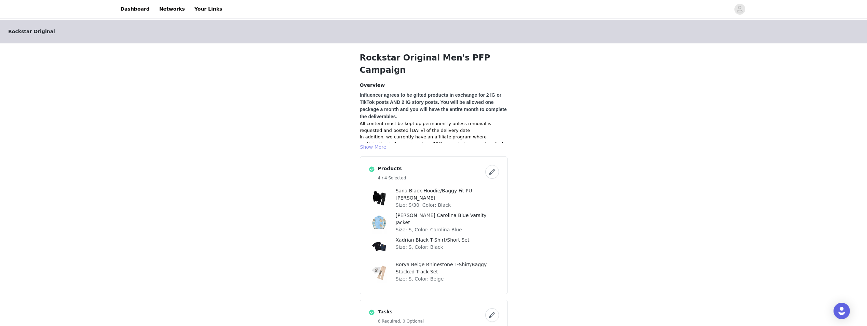
click at [376, 143] on button "Show More" at bounding box center [373, 147] width 27 height 8
